Goal: Task Accomplishment & Management: Manage account settings

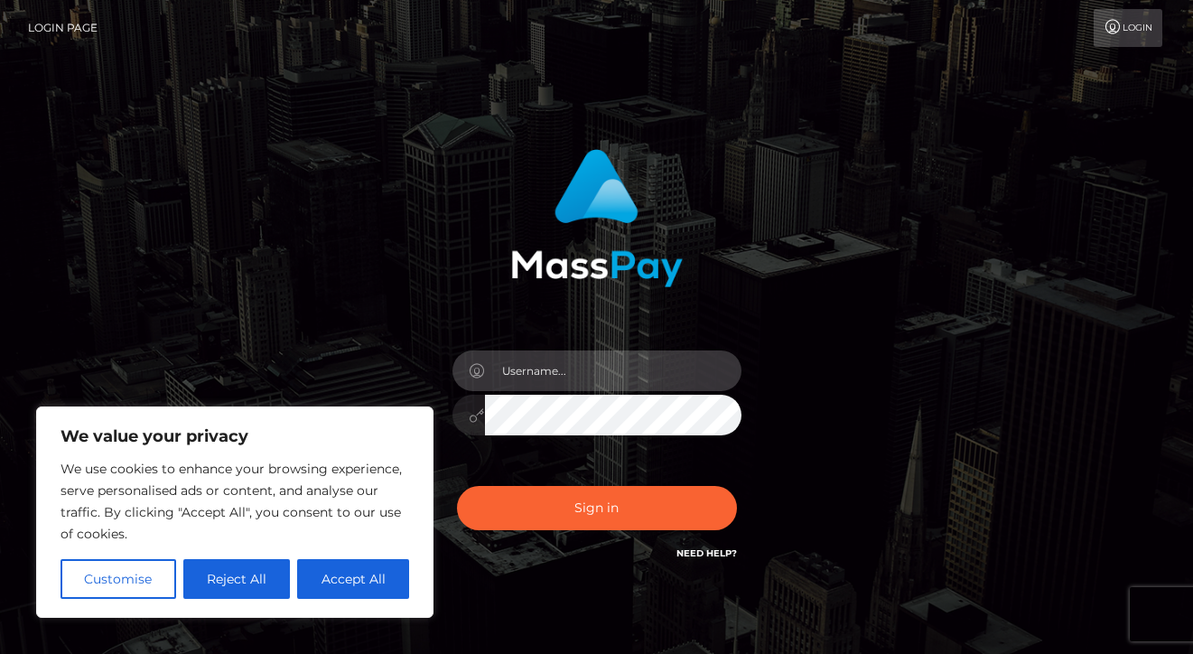
type input "[EMAIL_ADDRESS][DOMAIN_NAME]"
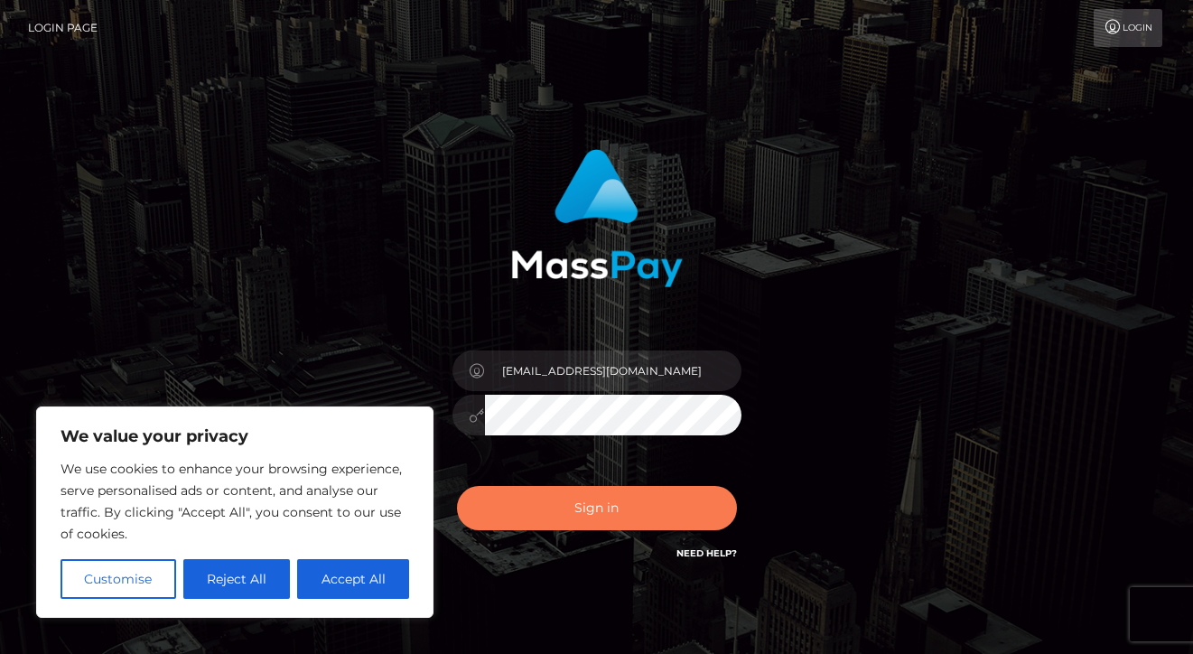
click at [599, 510] on button "Sign in" at bounding box center [597, 508] width 280 height 44
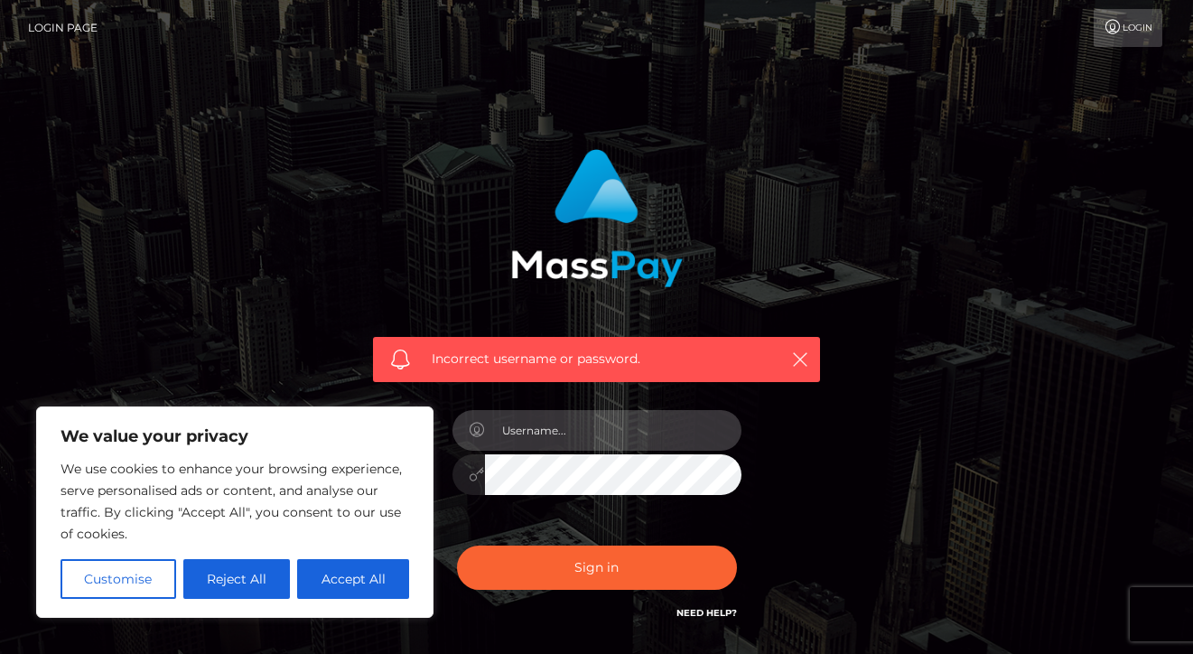
type input "krystalfawcet@gmail.com"
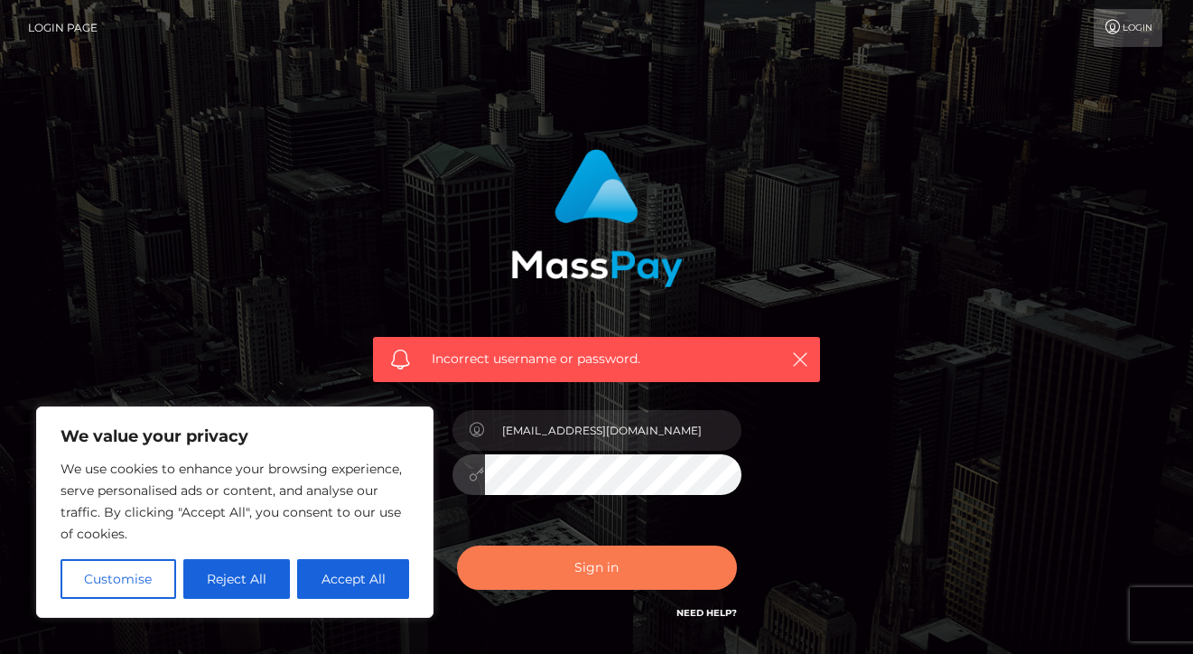
click at [583, 573] on button "Sign in" at bounding box center [597, 568] width 280 height 44
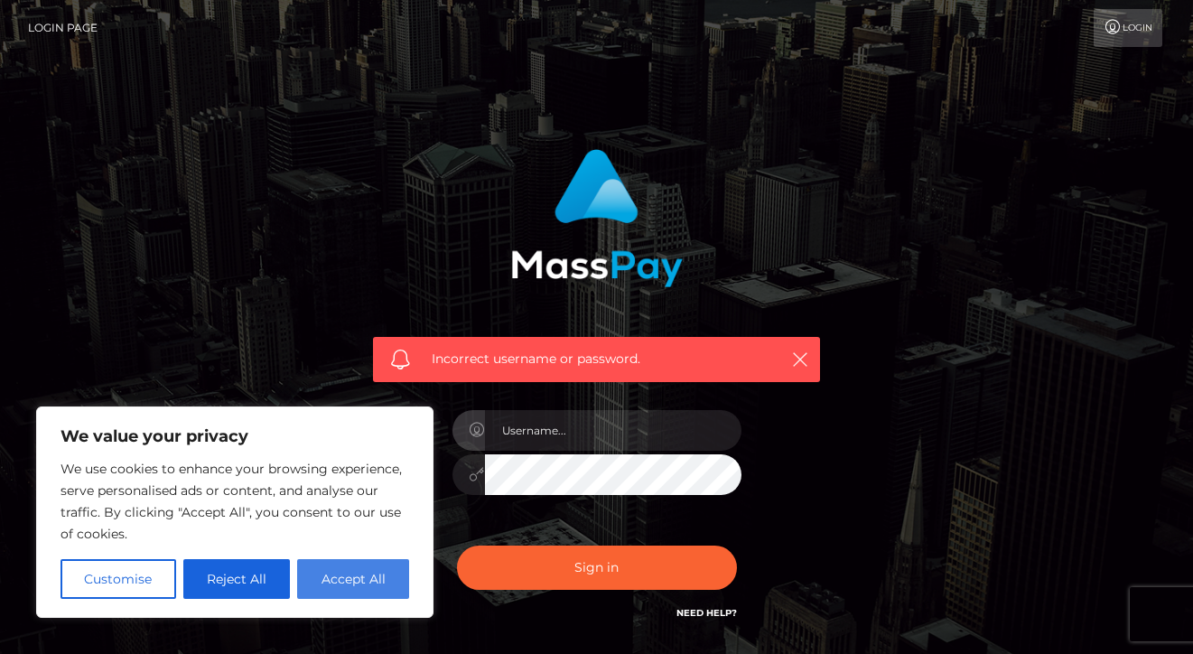
click at [349, 588] on button "Accept All" at bounding box center [353, 579] width 112 height 40
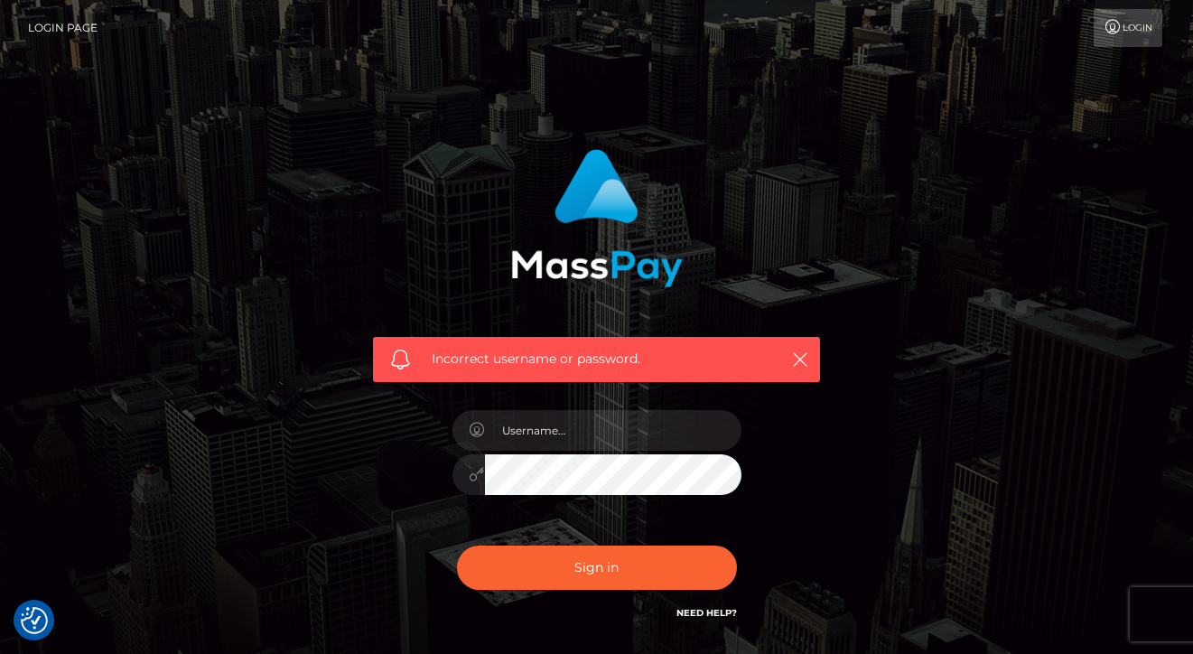
checkbox input "true"
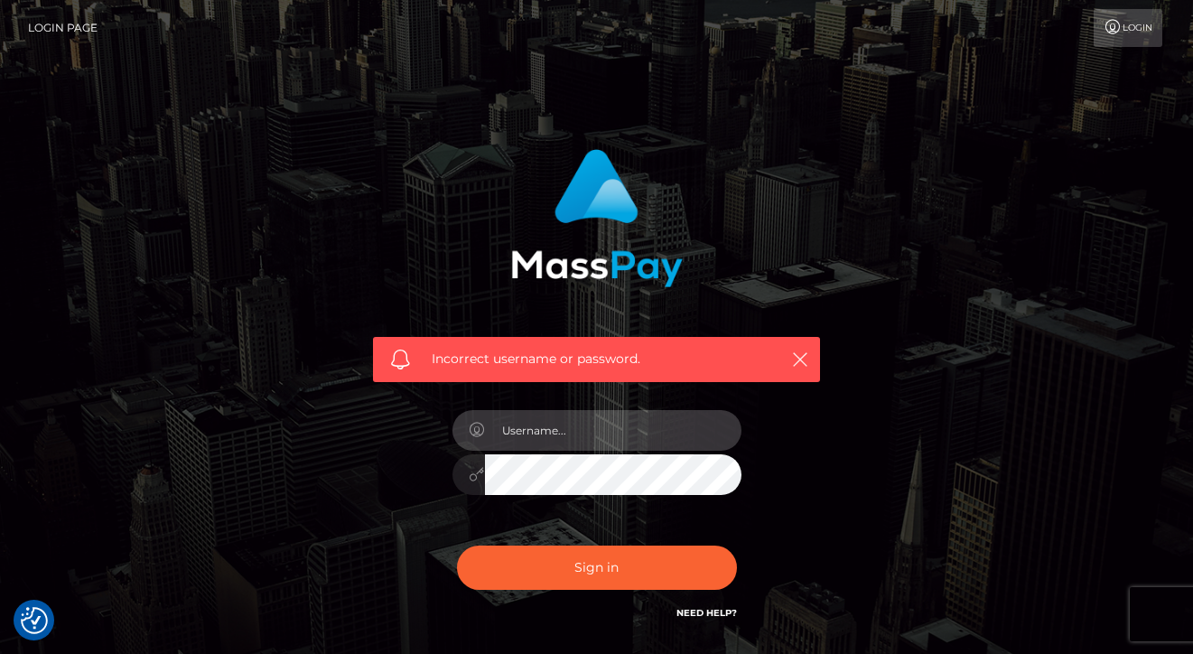
click at [528, 444] on input "text" at bounding box center [613, 430] width 257 height 41
type input "[EMAIL_ADDRESS][DOMAIN_NAME]"
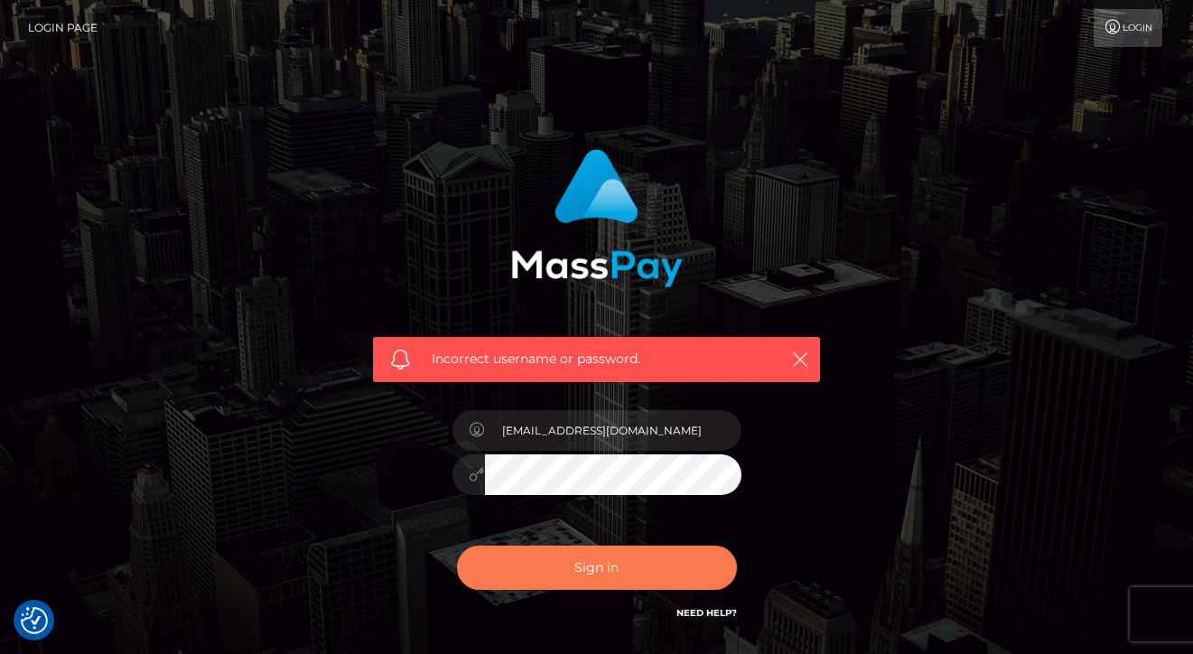
click at [565, 563] on button "Sign in" at bounding box center [597, 568] width 280 height 44
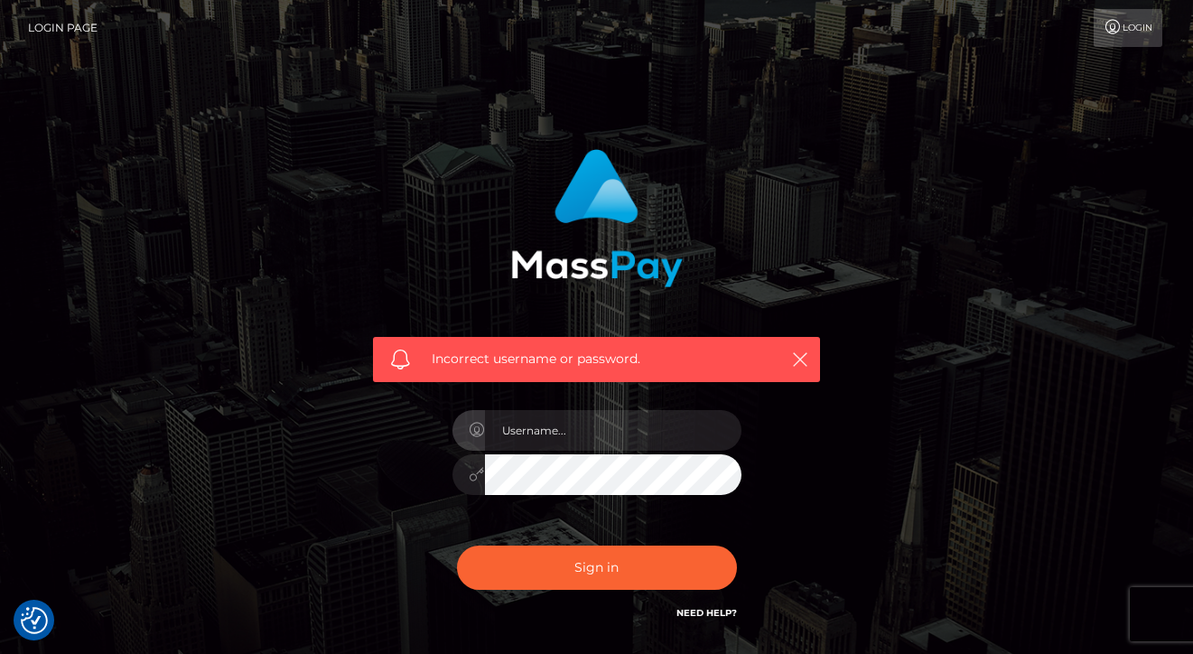
click at [715, 612] on link "Need Help?" at bounding box center [707, 613] width 61 height 12
click at [1143, 39] on link "Login" at bounding box center [1128, 28] width 69 height 38
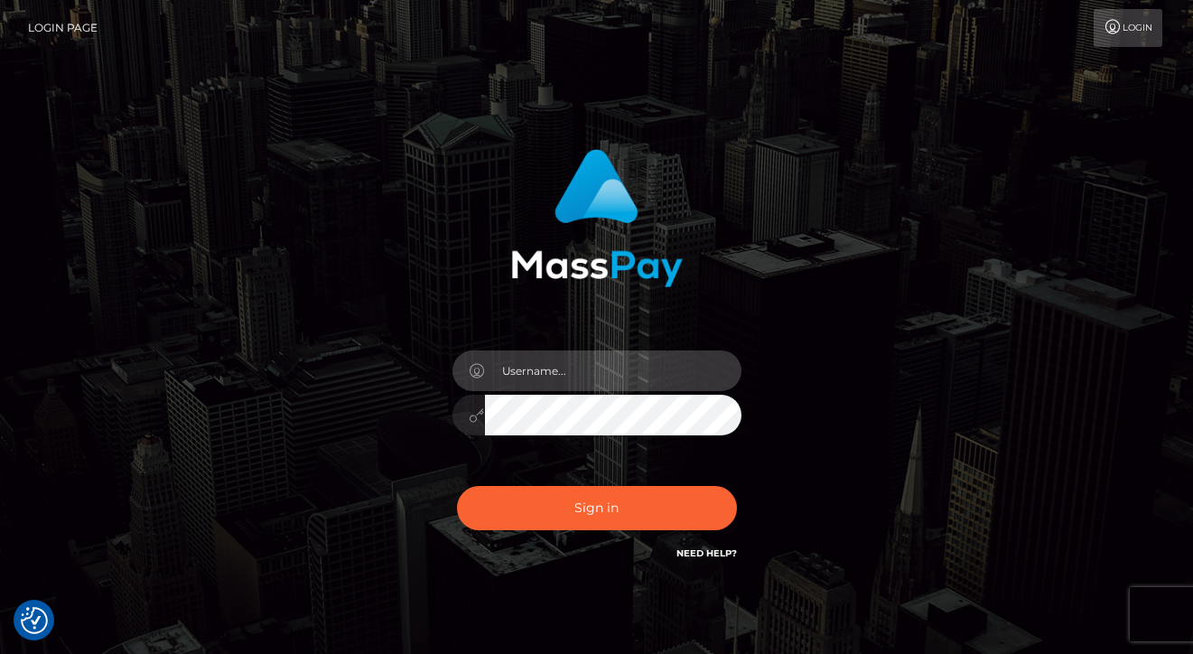
type input "[EMAIL_ADDRESS][DOMAIN_NAME]"
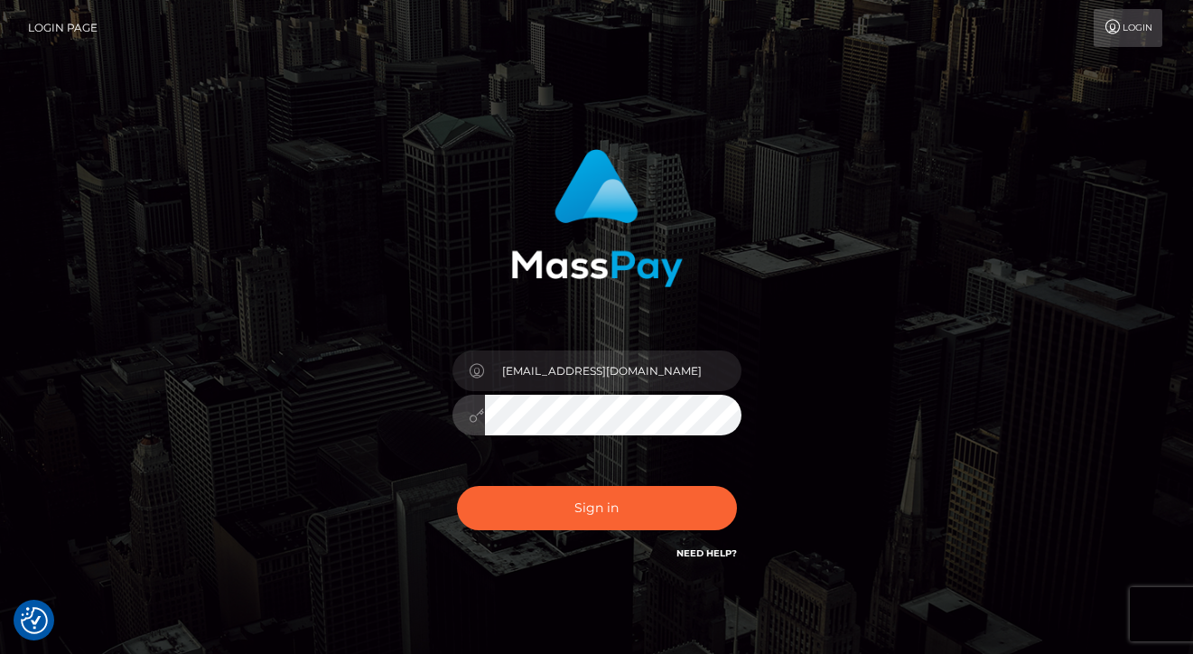
click at [621, 541] on div "Sign in Need Help?" at bounding box center [597, 515] width 316 height 80
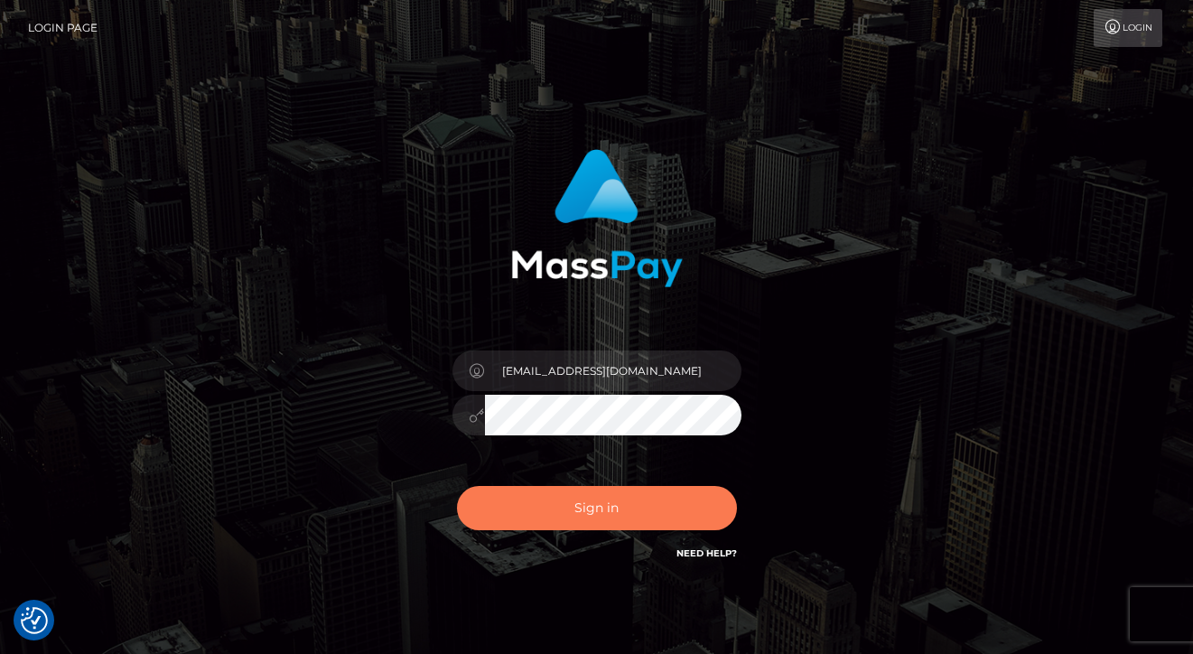
click at [621, 520] on button "Sign in" at bounding box center [597, 508] width 280 height 44
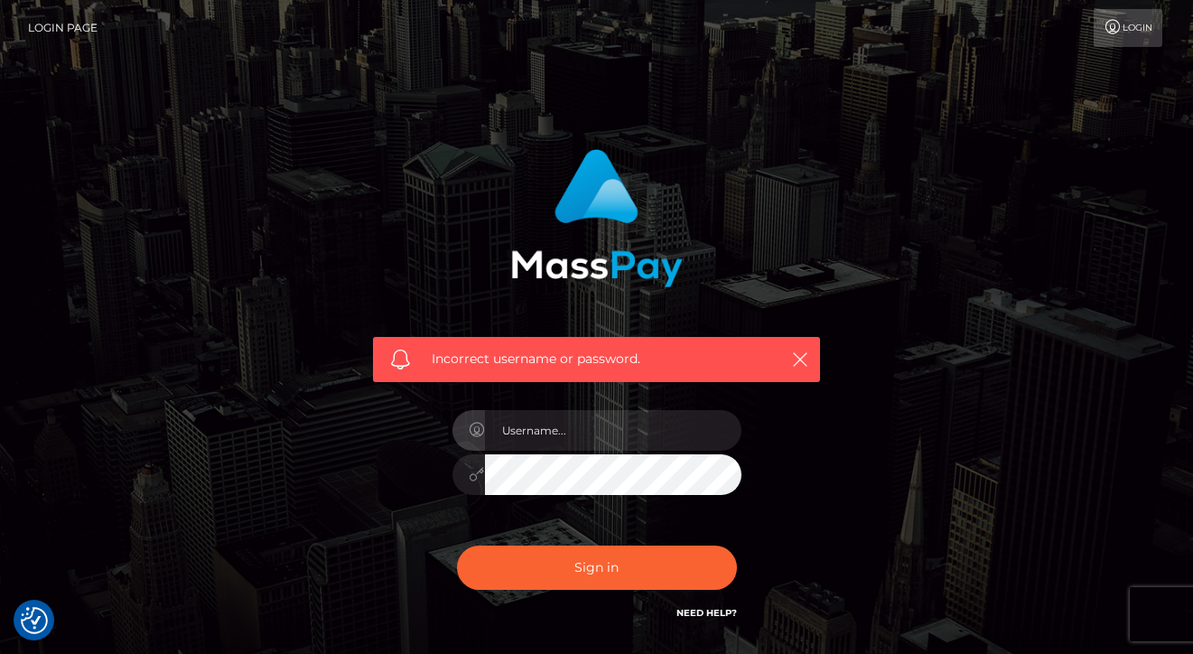
click at [810, 508] on div "Incorrect username or password." at bounding box center [596, 385] width 474 height 501
click at [64, 40] on link "Login Page" at bounding box center [63, 28] width 70 height 38
